Goal: Information Seeking & Learning: Learn about a topic

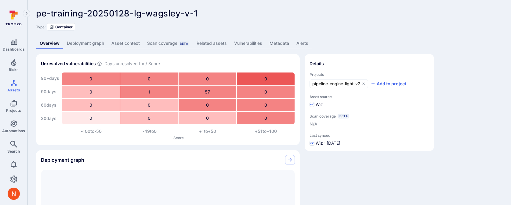
click at [275, 42] on link "Metadata" at bounding box center [279, 43] width 27 height 11
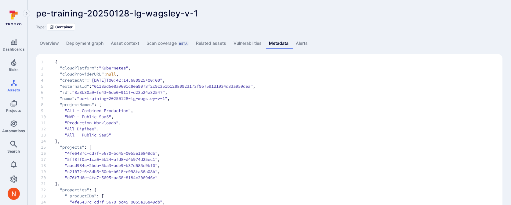
click at [240, 41] on link "Vulnerabilities" at bounding box center [247, 43] width 35 height 11
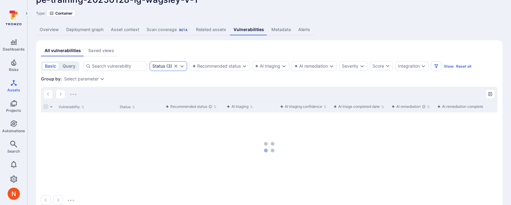
scroll to position [16, 0]
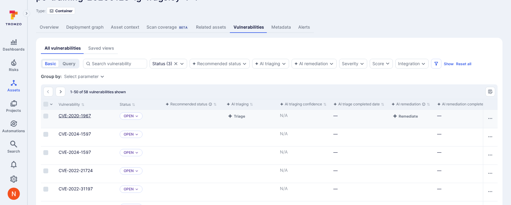
click at [82, 116] on link "CVE-2020-1967" at bounding box center [75, 115] width 32 height 5
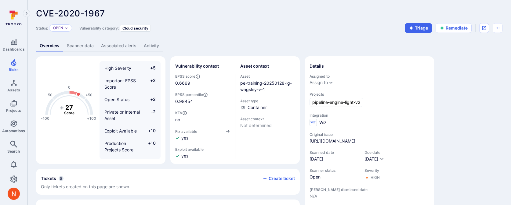
click at [88, 46] on link "Scanner data" at bounding box center [80, 45] width 34 height 11
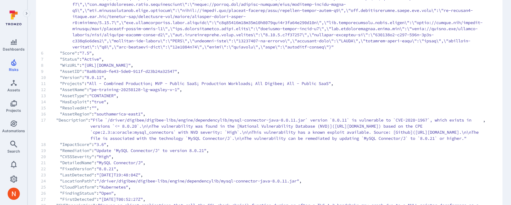
scroll to position [100, 0]
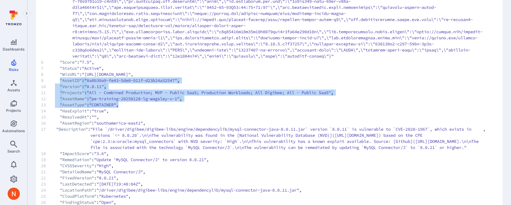
drag, startPoint x: 59, startPoint y: 85, endPoint x: 136, endPoint y: 110, distance: 80.2
click at [136, 110] on code "1 { 2 "ID" : "1bbba98c-a059-5633-80c4-dc099cc53364" , 3 "Link" : "https://nvd.n…" at bounding box center [263, 172] width 444 height 421
copy code ""AssetID" : "8a8b30a9-fe43-5de0-911f-d23b24a32547" , 10 "Version" : "8.0.11" , …"
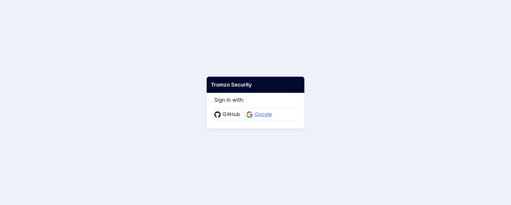
click at [254, 116] on span "Google" at bounding box center [263, 115] width 21 height 8
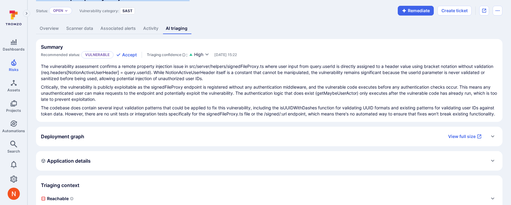
scroll to position [18, 0]
